Goal: Task Accomplishment & Management: Manage account settings

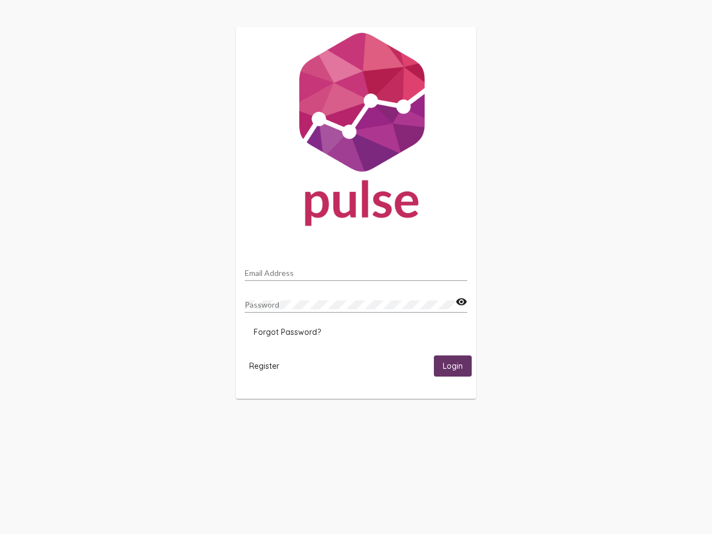
click at [356, 270] on input "Email Address" at bounding box center [356, 273] width 223 height 9
click at [461, 302] on mat-icon "visibility" at bounding box center [462, 302] width 12 height 13
click at [287, 332] on span "Forgot Password?" at bounding box center [287, 332] width 67 height 10
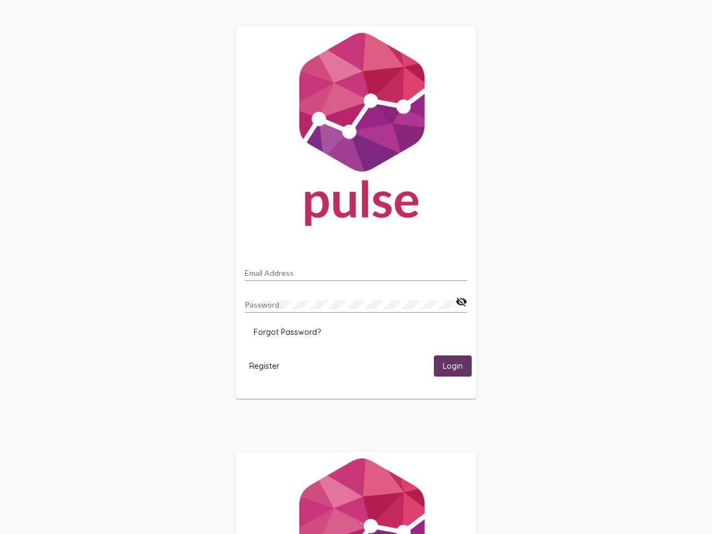
click at [264, 366] on span "Register" at bounding box center [264, 366] width 30 height 10
click at [453, 366] on span "Login" at bounding box center [453, 367] width 20 height 10
